Goal: Find specific page/section: Find specific page/section

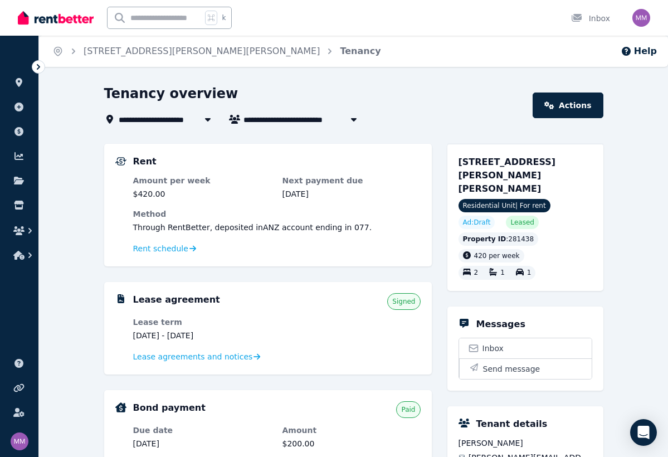
click at [209, 120] on icon at bounding box center [207, 119] width 11 height 9
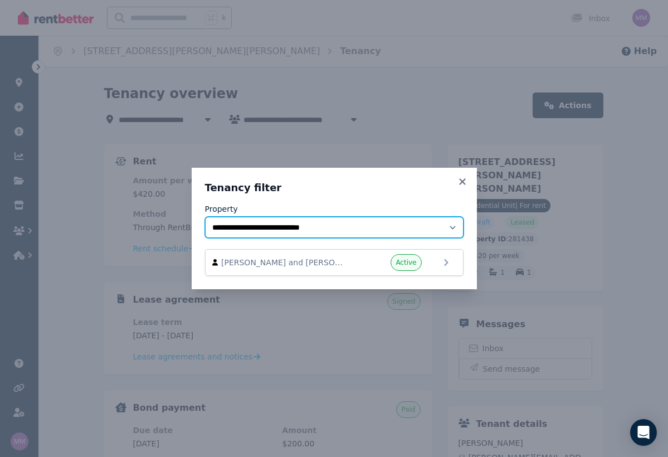
select select "**********"
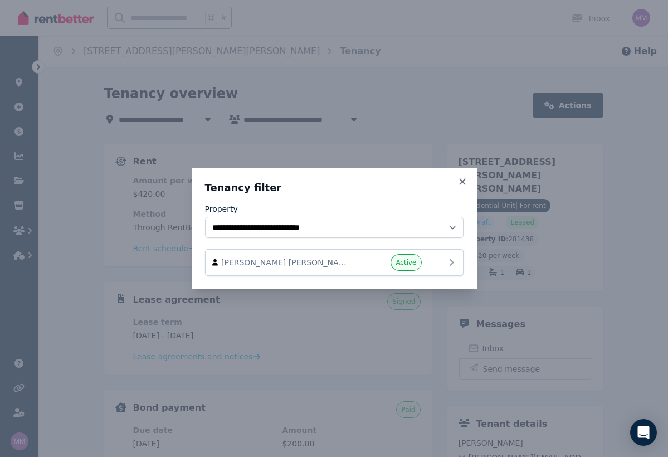
click at [445, 260] on div "[PERSON_NAME] [PERSON_NAME] and [PERSON_NAME] Active" at bounding box center [334, 262] width 244 height 17
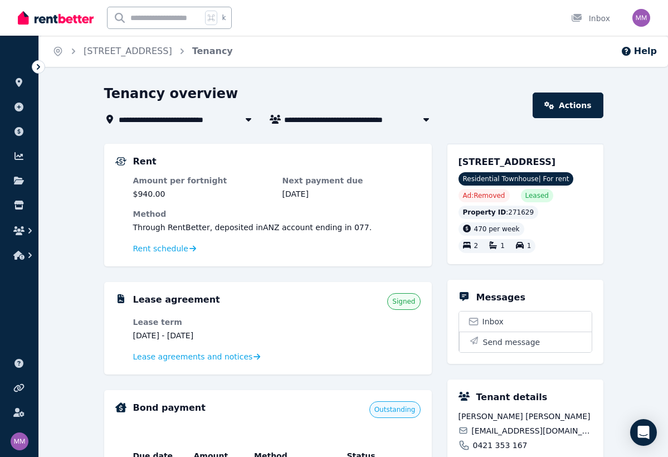
click at [37, 66] on icon at bounding box center [38, 66] width 11 height 11
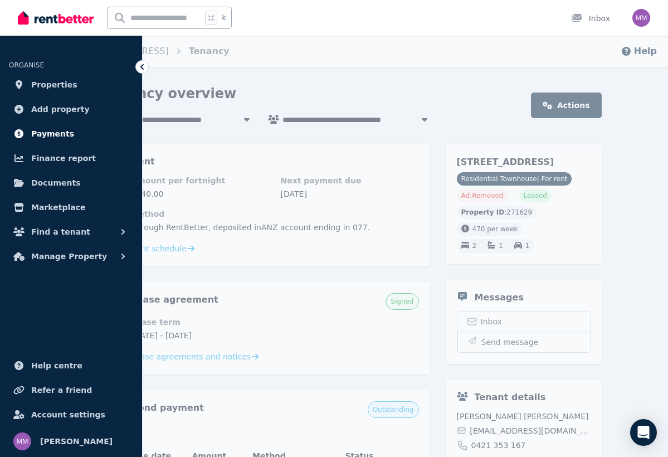
click at [64, 135] on span "Payments" at bounding box center [52, 133] width 43 height 13
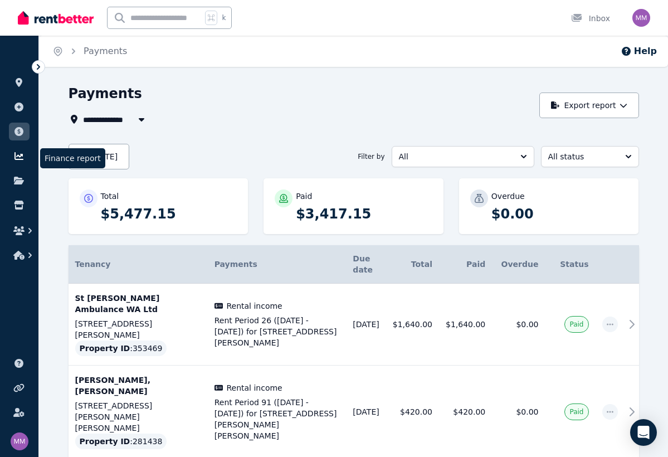
click at [18, 154] on icon at bounding box center [18, 156] width 11 height 9
